Goal: Task Accomplishment & Management: Manage account settings

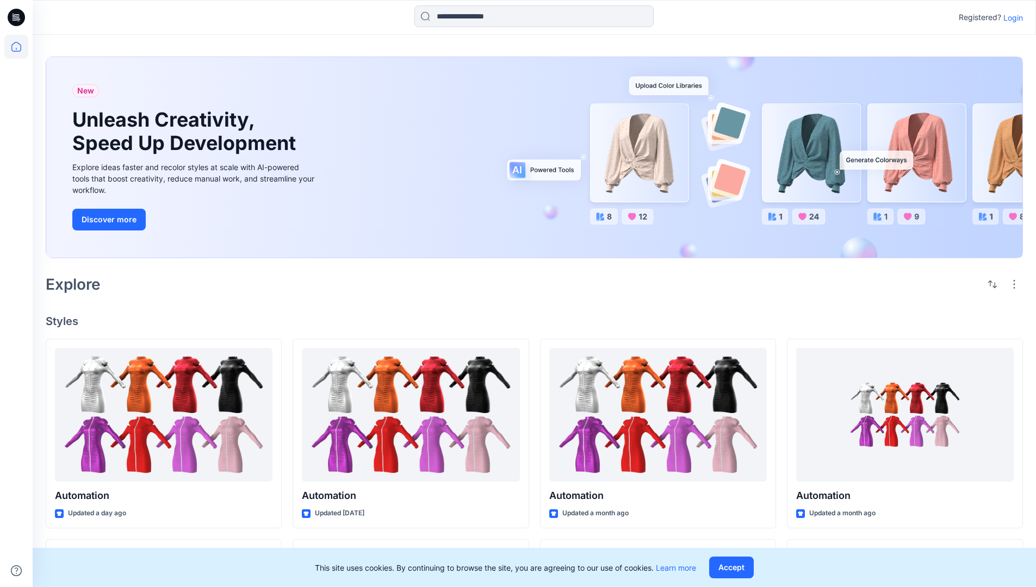
click at [1010, 17] on p "Login" at bounding box center [1013, 17] width 20 height 11
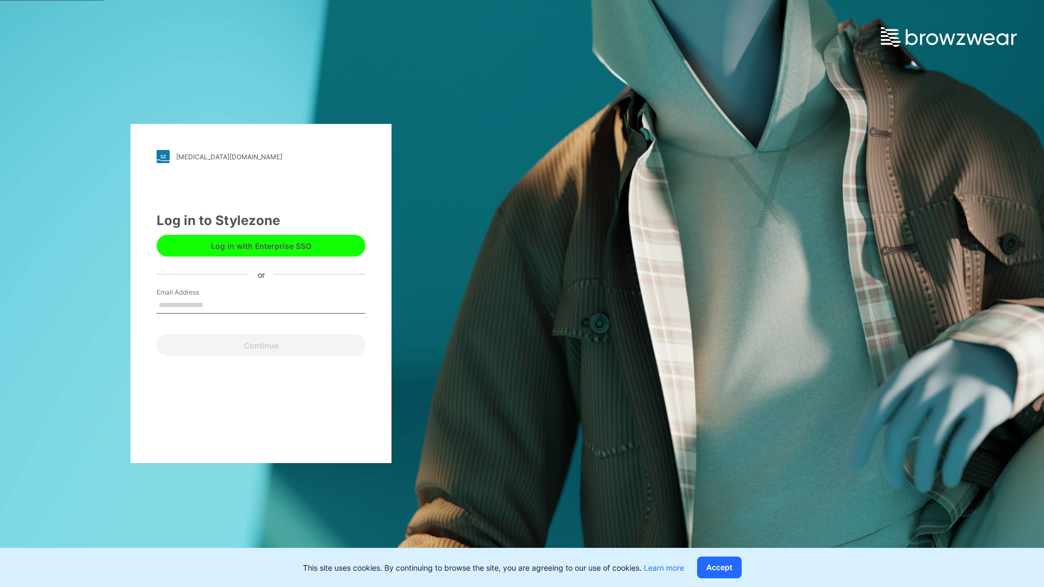
click at [215, 304] on input "Email Address" at bounding box center [261, 305] width 209 height 16
type input "**********"
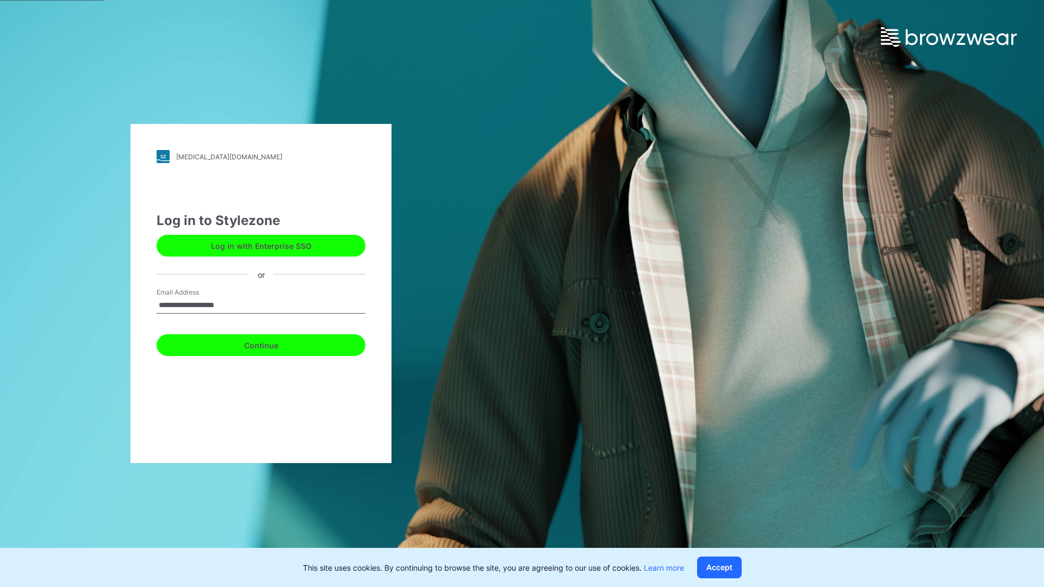
click at [273, 344] on button "Continue" at bounding box center [261, 345] width 209 height 22
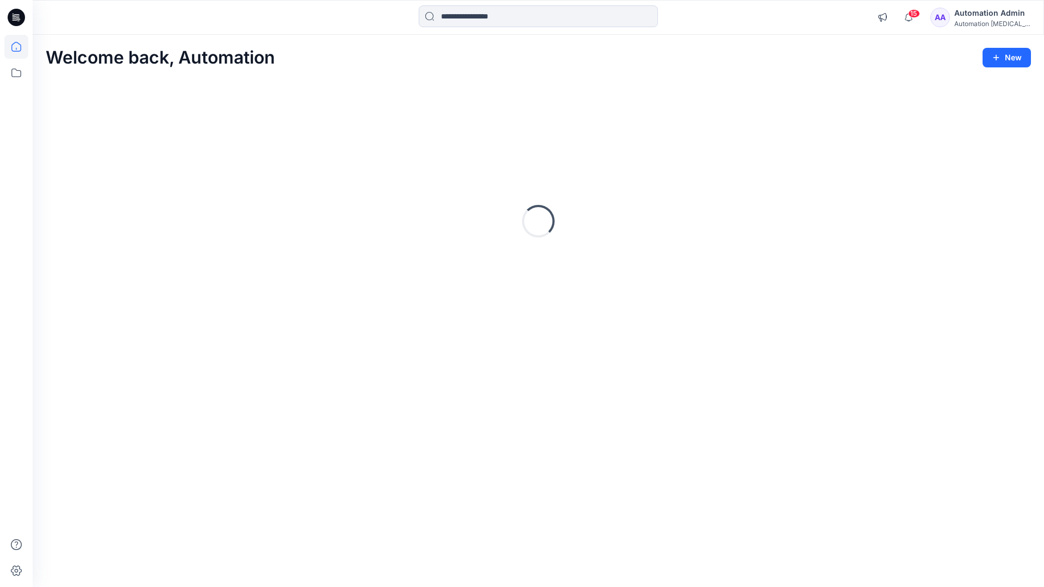
click at [21, 47] on icon at bounding box center [16, 47] width 10 height 10
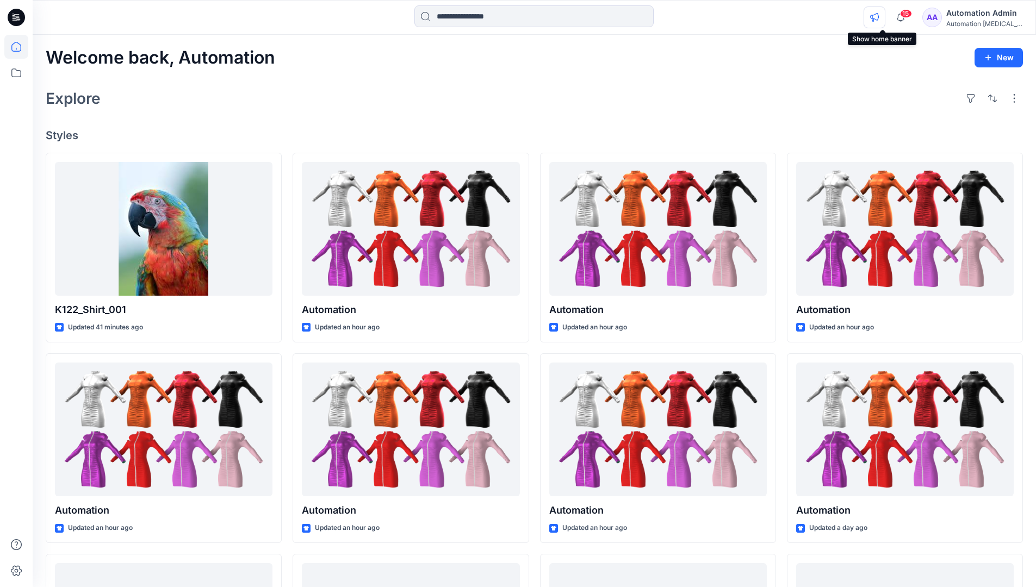
click at [878, 20] on icon "button" at bounding box center [874, 17] width 8 height 9
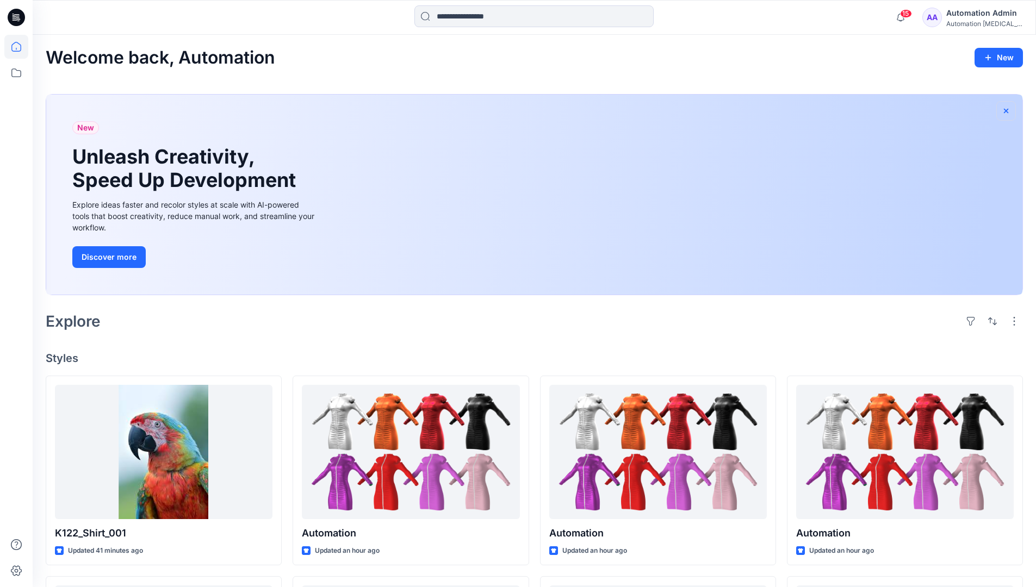
click at [1005, 109] on icon "button" at bounding box center [1006, 111] width 9 height 9
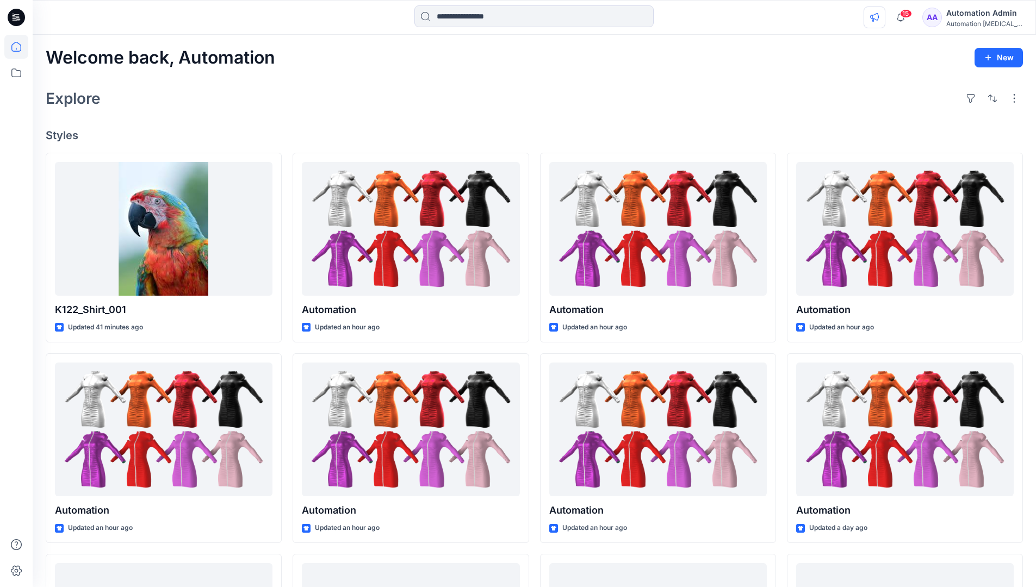
click at [879, 15] on icon "button" at bounding box center [874, 17] width 9 height 9
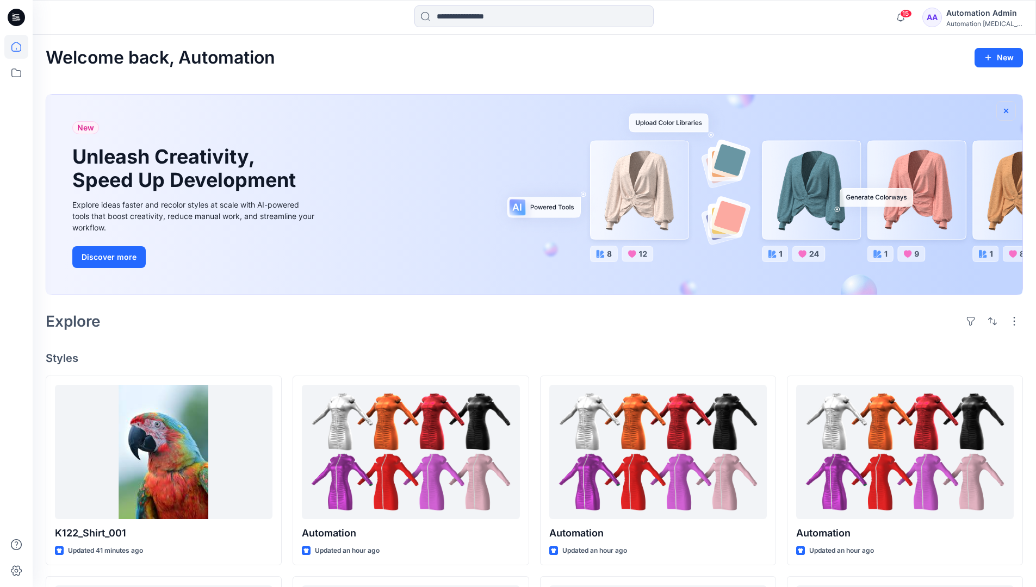
click at [1006, 111] on icon "button" at bounding box center [1006, 110] width 4 height 4
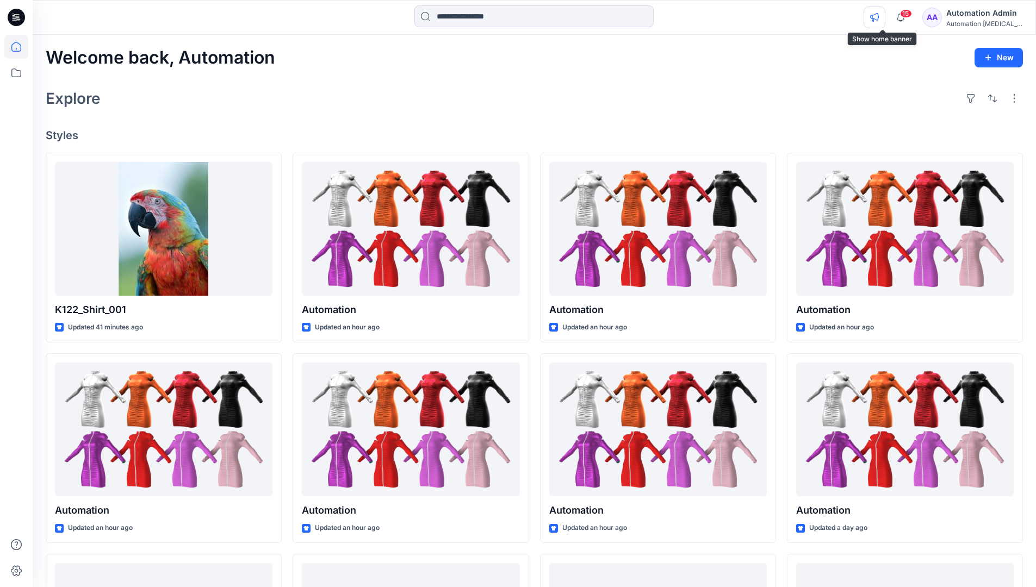
click at [879, 19] on icon "button" at bounding box center [874, 17] width 9 height 9
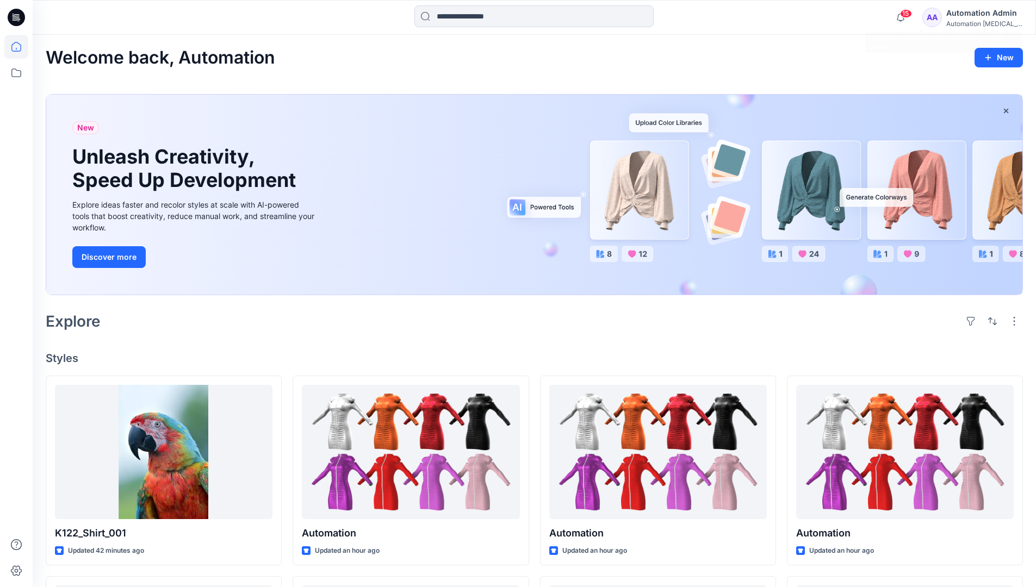
click at [965, 24] on div "Automation testim..." at bounding box center [984, 24] width 76 height 8
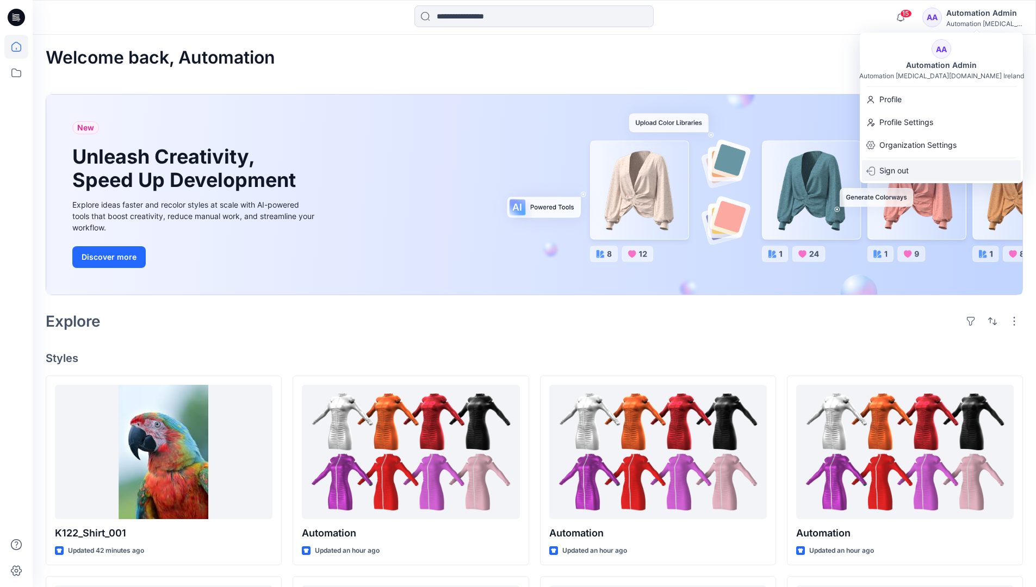
click at [915, 167] on div "Sign out" at bounding box center [941, 170] width 159 height 21
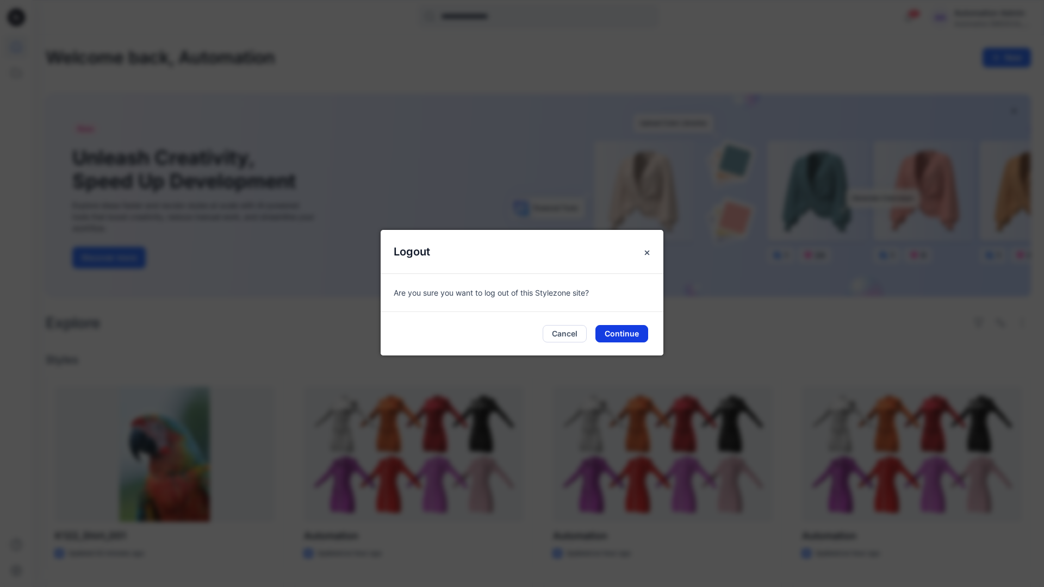
click at [641, 334] on button "Continue" at bounding box center [621, 333] width 53 height 17
